Goal: Task Accomplishment & Management: Manage account settings

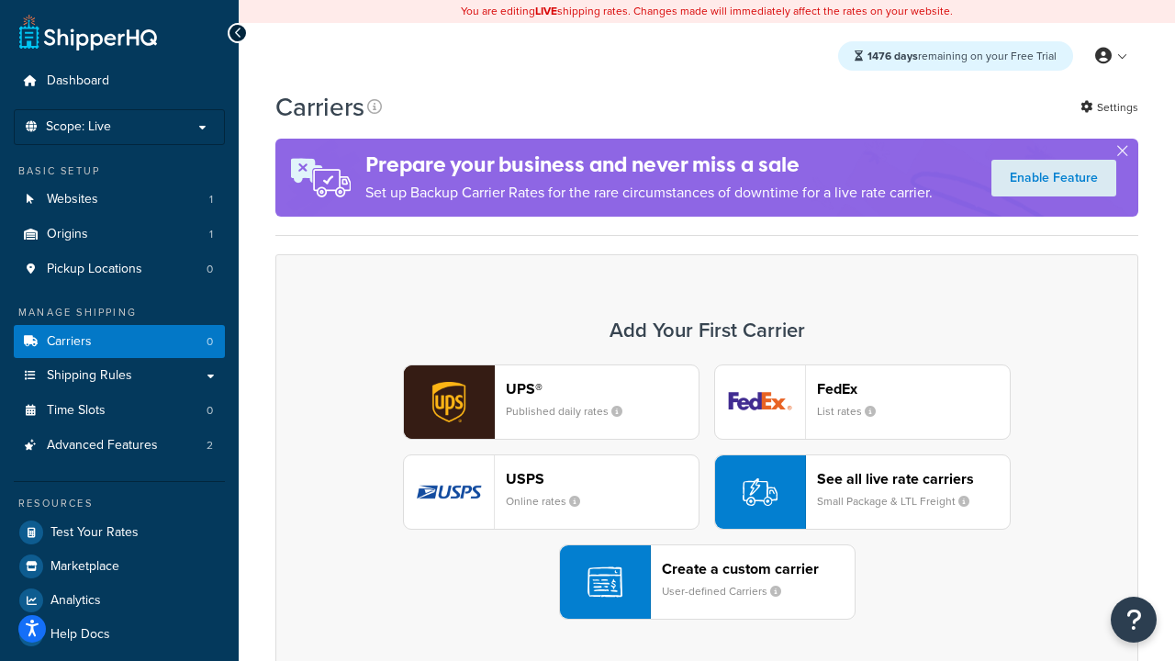
click at [707, 492] on div "UPS® Published daily rates FedEx List rates USPS Online rates See all live rate…" at bounding box center [707, 492] width 825 height 255
click at [914, 388] on header "FedEx" at bounding box center [913, 388] width 193 height 17
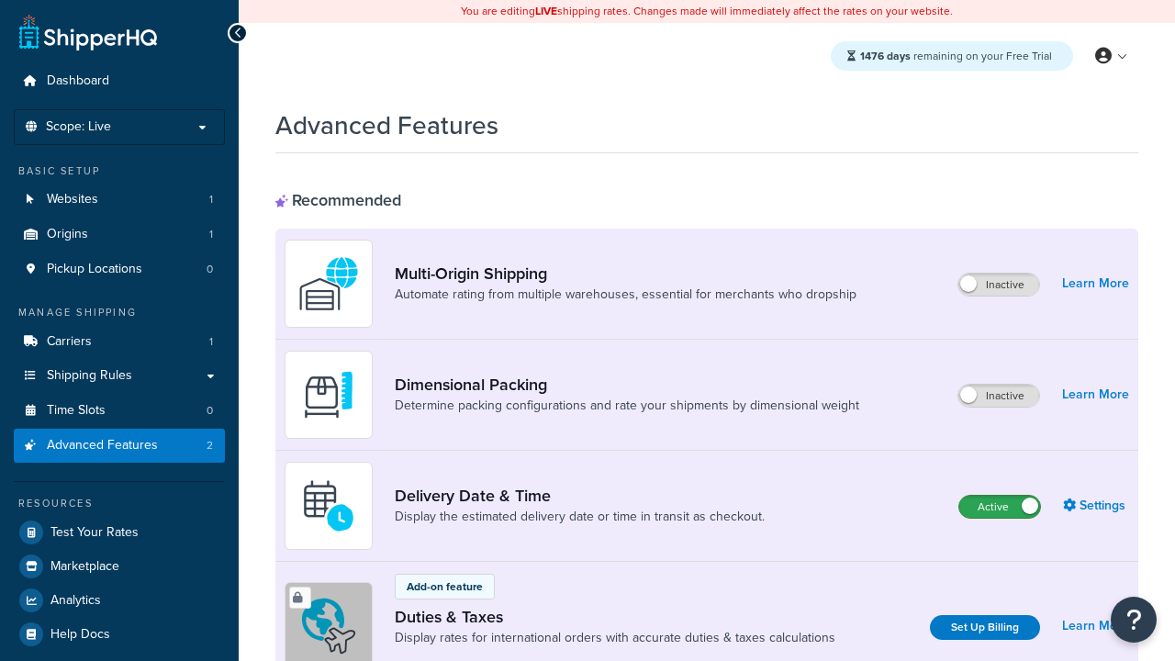
click at [1000, 507] on label "Active" at bounding box center [999, 507] width 81 height 22
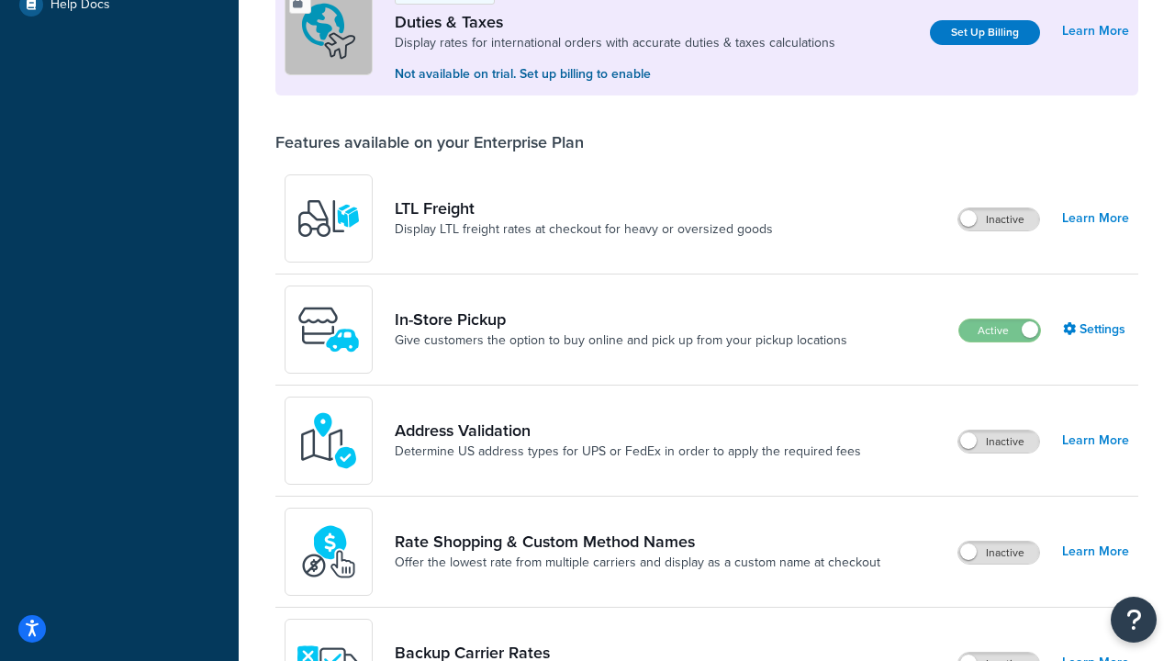
scroll to position [560, 0]
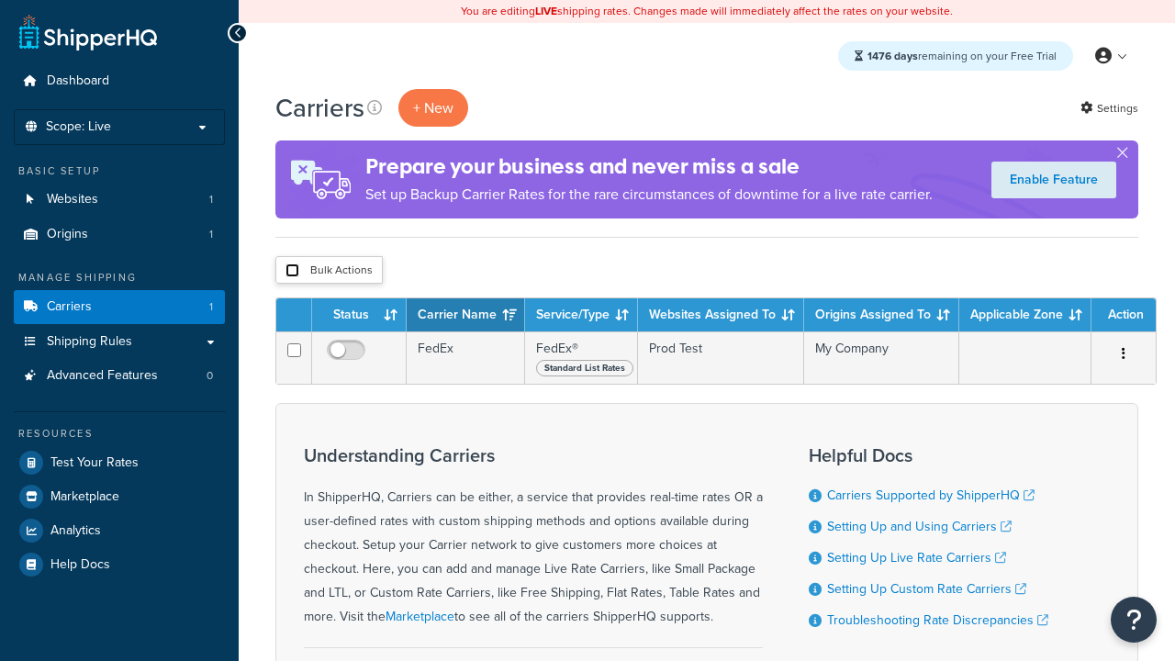
click at [292, 270] on input "checkbox" at bounding box center [293, 271] width 14 height 14
checkbox input "true"
click at [0, 0] on button "Delete" at bounding box center [0, 0] width 0 height 0
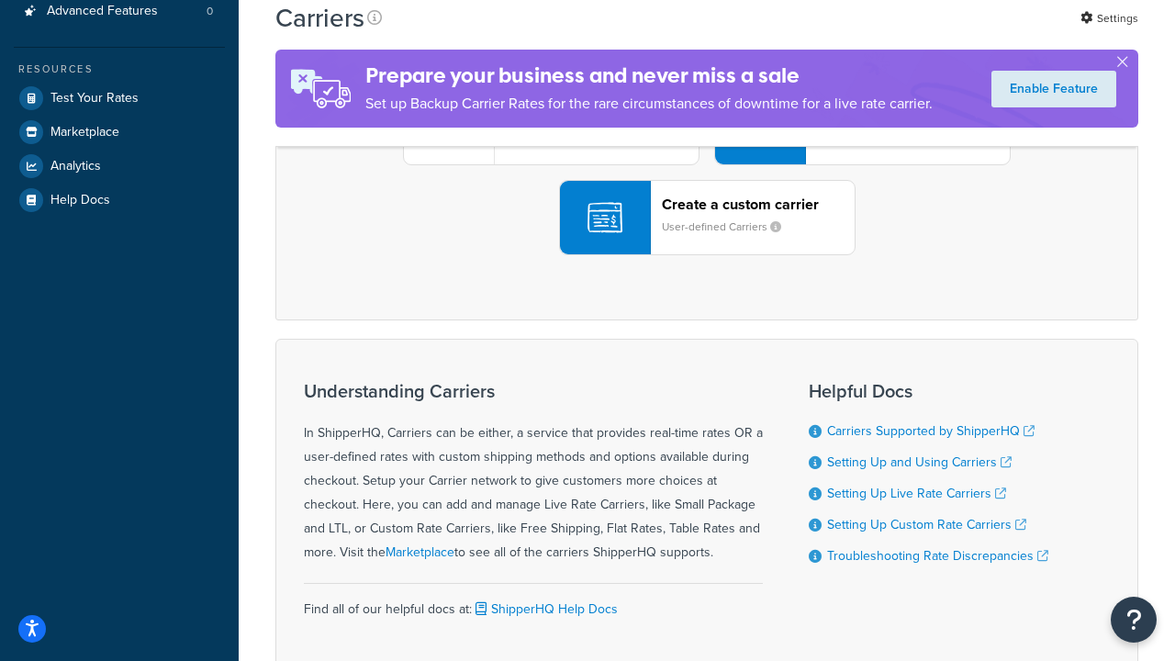
click at [707, 255] on div "UPS® Published daily rates FedEx List rates USPS Online rates See all live rate…" at bounding box center [707, 127] width 825 height 255
click at [914, 33] on header "FedEx" at bounding box center [913, 24] width 193 height 17
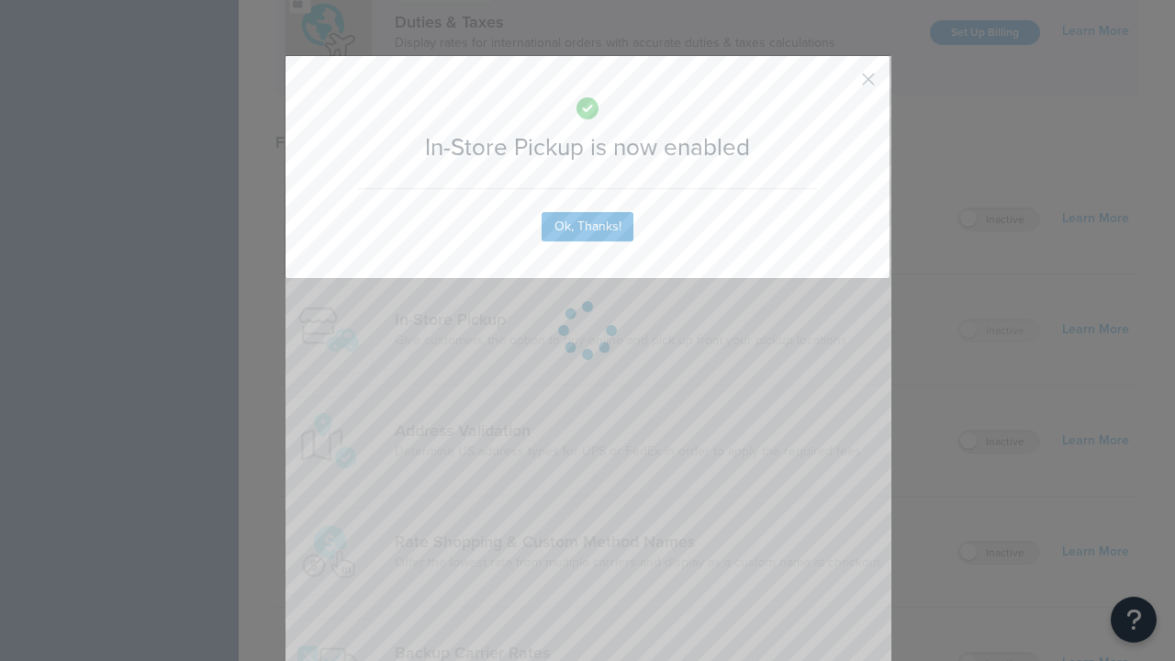
click at [841, 84] on button "button" at bounding box center [841, 86] width 5 height 5
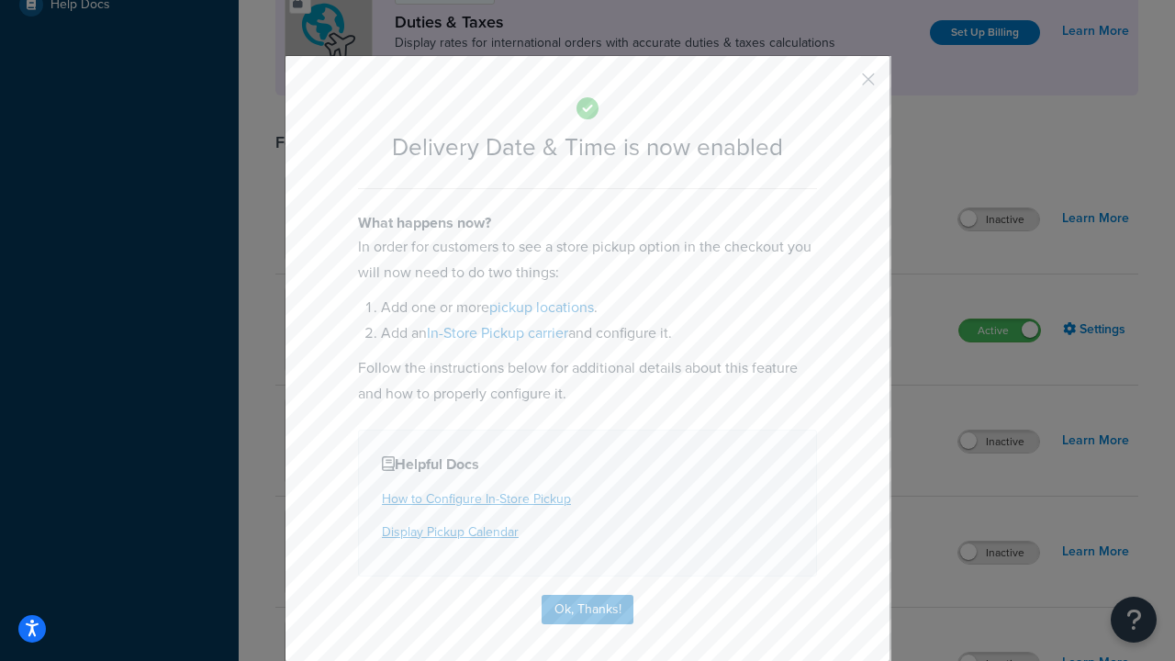
scroll to position [176, 0]
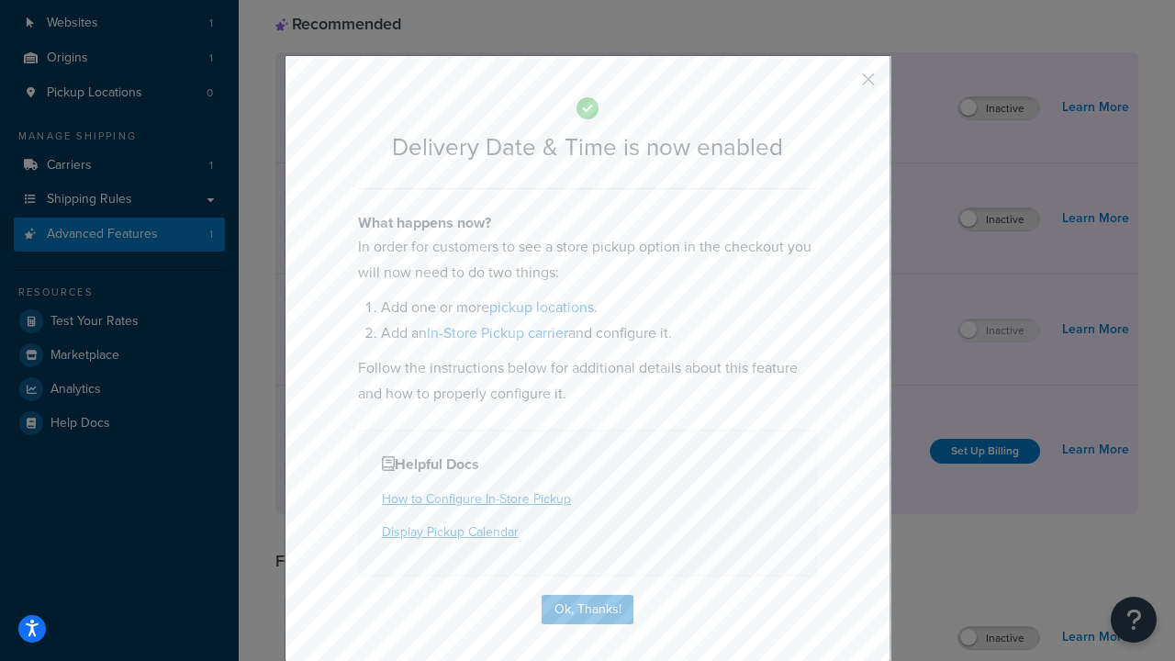
click at [841, 85] on button "button" at bounding box center [841, 86] width 5 height 5
